Goal: Transaction & Acquisition: Download file/media

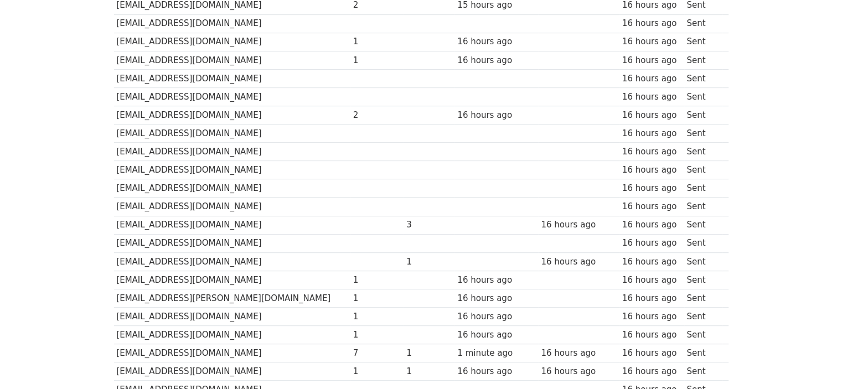
scroll to position [766, 0]
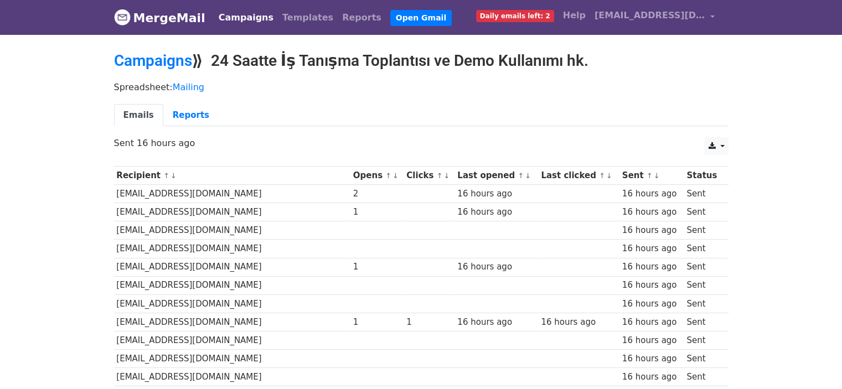
click at [193, 60] on h2 "Campaigns ⟫ 24 Saatte İş Tanışma Toplantısı ve Demo Kullanımı hk." at bounding box center [421, 60] width 614 height 19
click at [178, 59] on link "Campaigns" at bounding box center [153, 60] width 78 height 18
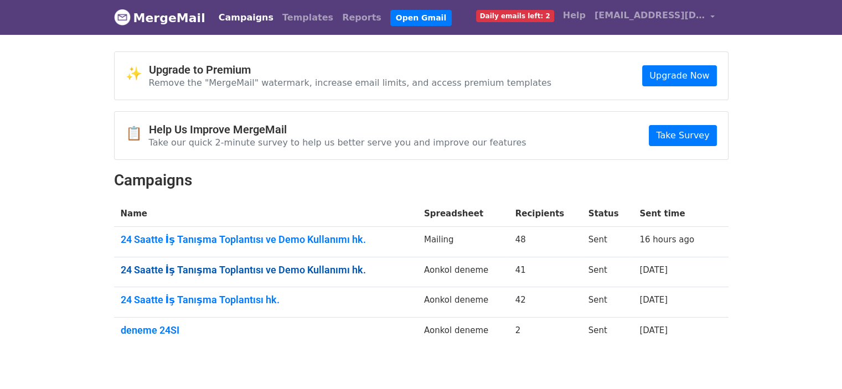
click at [258, 270] on link "24 Saatte İş Tanışma Toplantısı ve Demo Kullanımı hk." at bounding box center [266, 270] width 290 height 12
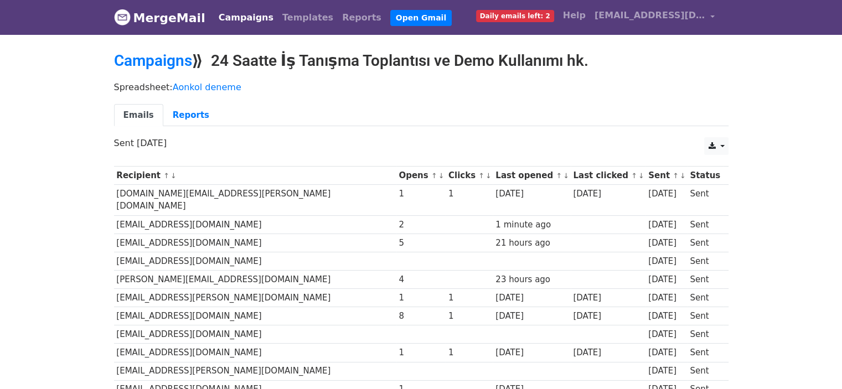
click at [226, 16] on link "Campaigns" at bounding box center [246, 18] width 64 height 22
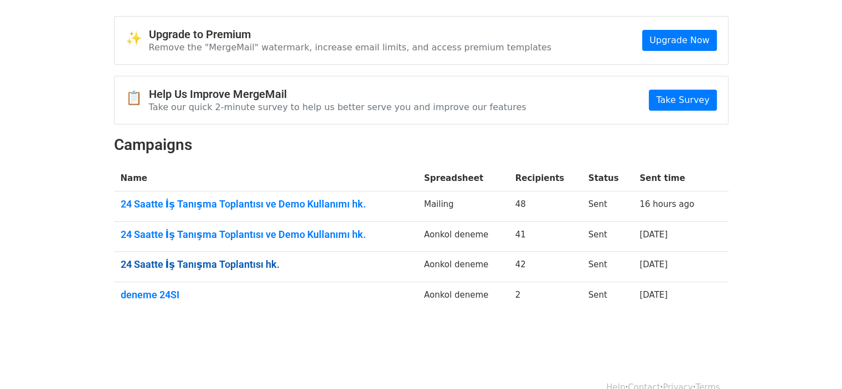
scroll to position [55, 0]
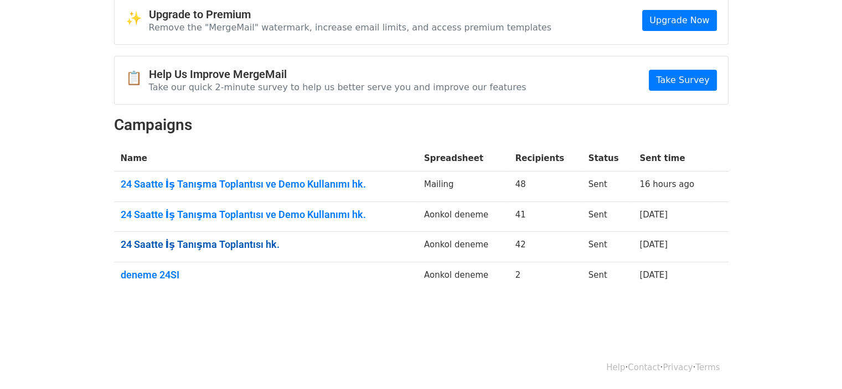
click at [241, 243] on link "24 Saatte İş Tanışma Toplantısı hk." at bounding box center [266, 245] width 290 height 12
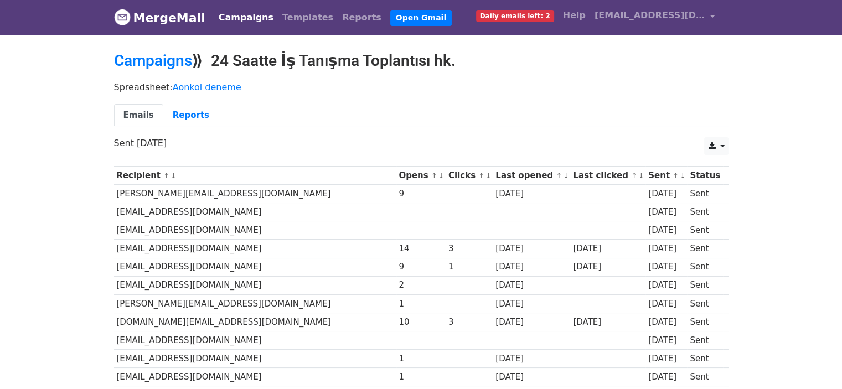
click at [164, 11] on link "MergeMail" at bounding box center [159, 17] width 91 height 23
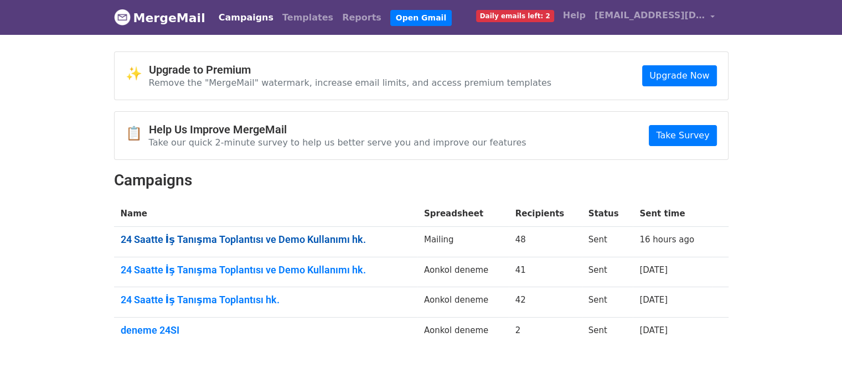
click at [252, 237] on link "24 Saatte İş Tanışma Toplantısı ve Demo Kullanımı hk." at bounding box center [266, 240] width 290 height 12
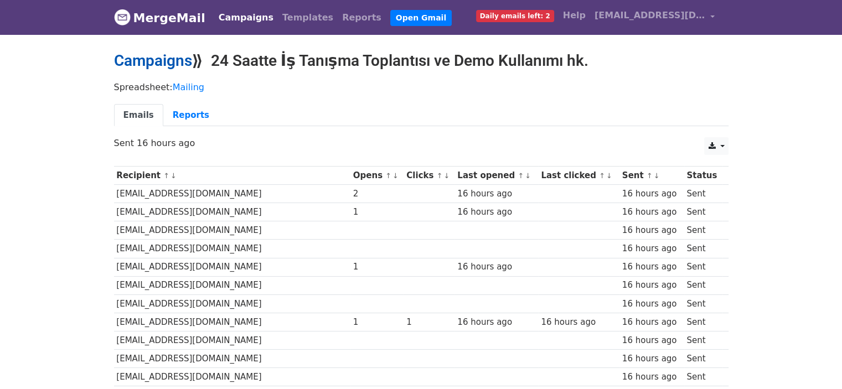
click at [155, 57] on link "Campaigns" at bounding box center [153, 60] width 78 height 18
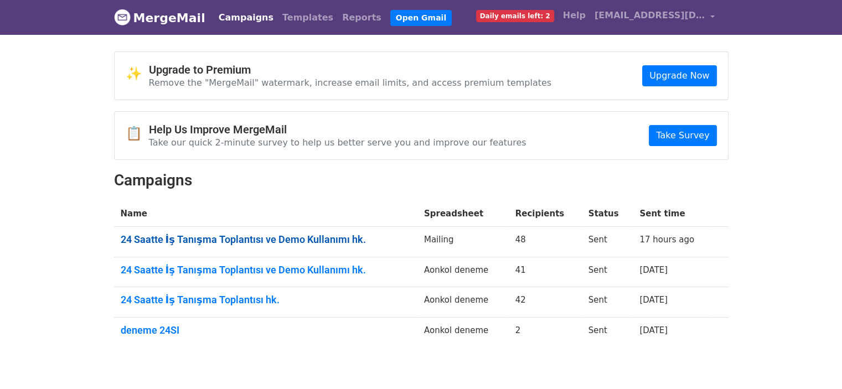
click at [286, 239] on link "24 Saatte İş Tanışma Toplantısı ve Demo Kullanımı hk." at bounding box center [266, 240] width 290 height 12
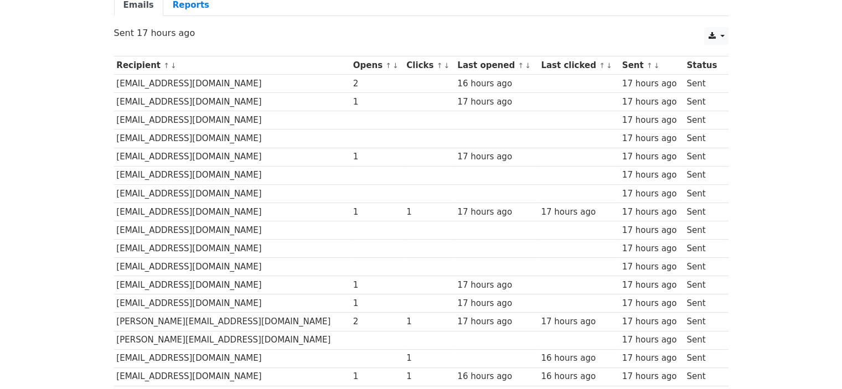
scroll to position [111, 0]
click at [721, 30] on link at bounding box center [716, 36] width 24 height 18
click at [729, 71] on link "Excel" at bounding box center [730, 79] width 50 height 18
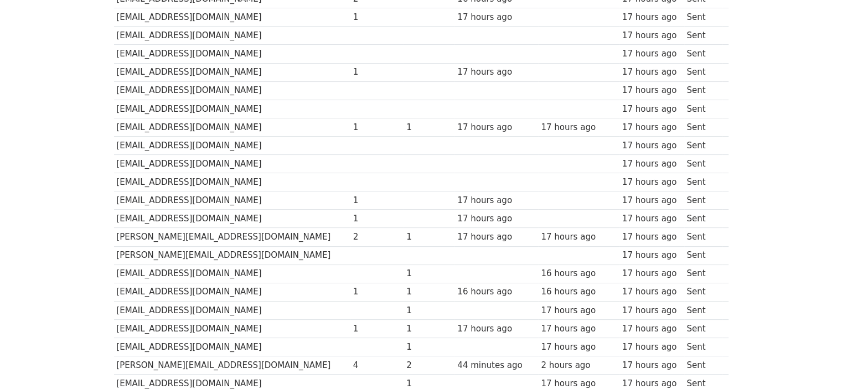
scroll to position [221, 0]
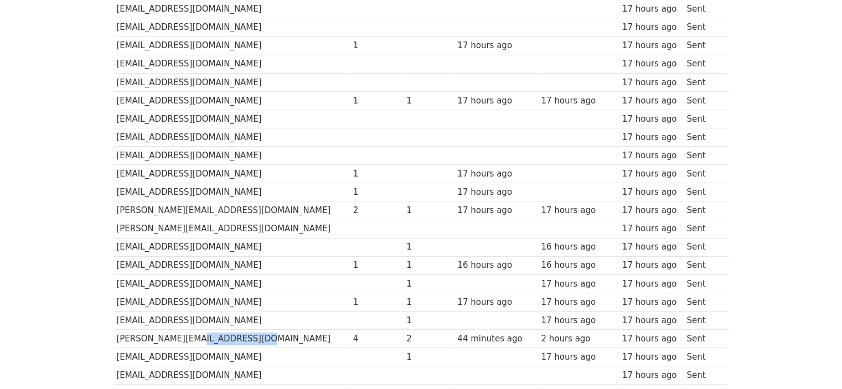
drag, startPoint x: 183, startPoint y: 338, endPoint x: 232, endPoint y: 339, distance: 49.3
click at [232, 339] on td "[PERSON_NAME][EMAIL_ADDRESS][DOMAIN_NAME]" at bounding box center [232, 339] width 236 height 18
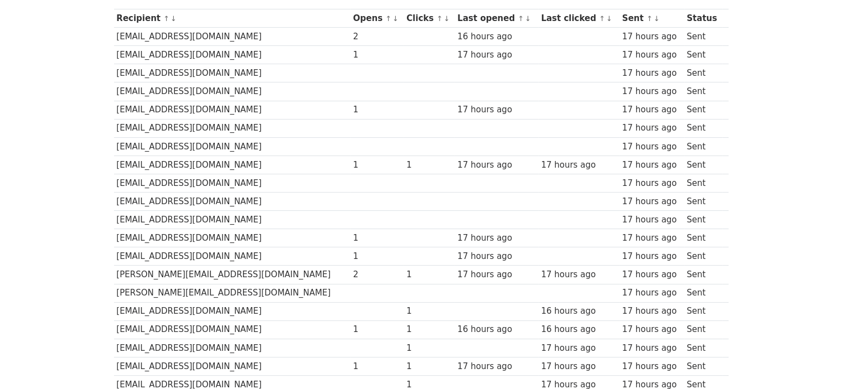
scroll to position [46, 0]
